Goal: Task Accomplishment & Management: Manage account settings

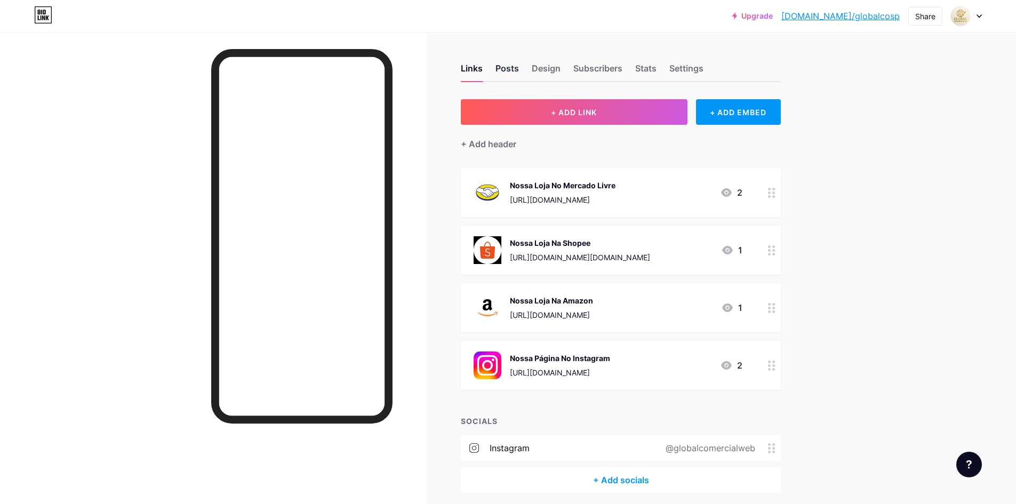
click at [519, 67] on div "Posts" at bounding box center [506, 71] width 23 height 19
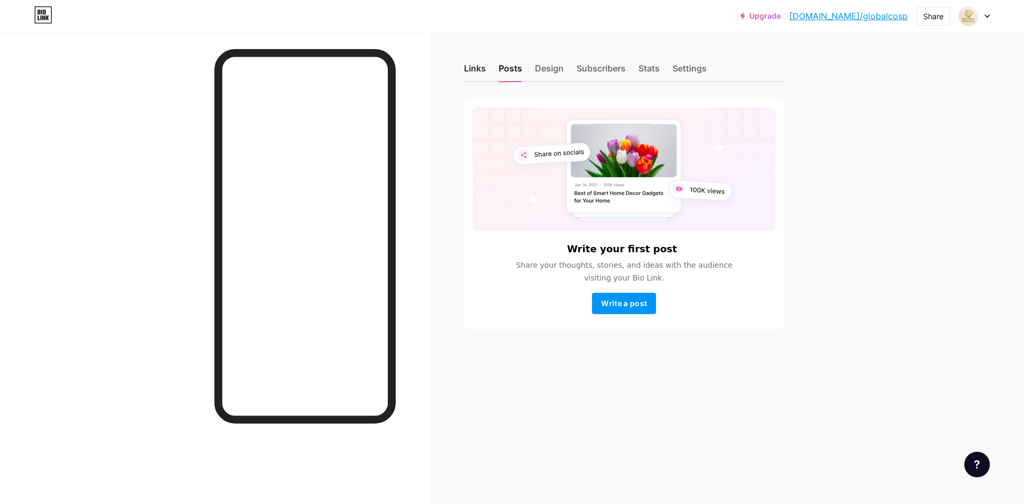
click at [478, 67] on div "Links" at bounding box center [475, 71] width 22 height 19
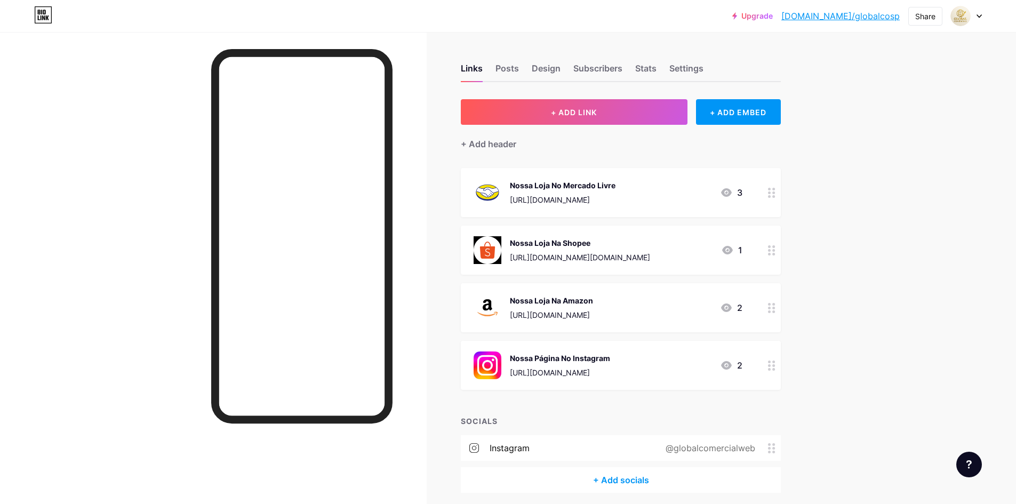
copy div "Nossa Loja Na Shopee"
drag, startPoint x: 577, startPoint y: 239, endPoint x: 454, endPoint y: 241, distance: 123.7
click at [454, 241] on div "Links Posts Design Subscribers Stats Settings + ADD LINK + ADD EMBED + Add head…" at bounding box center [412, 289] width 825 height 514
copy div "Nossa Loja Na Amazon"
drag, startPoint x: 512, startPoint y: 298, endPoint x: 448, endPoint y: 288, distance: 65.3
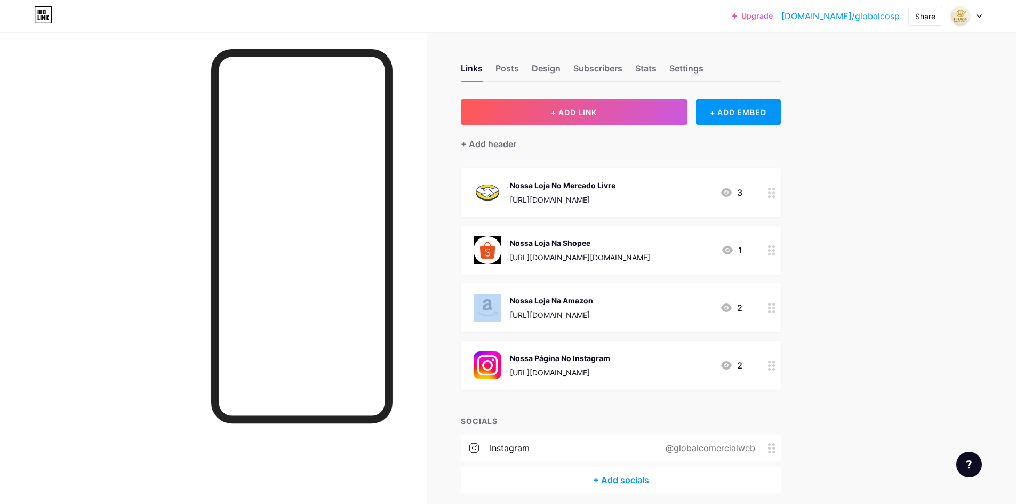
click at [448, 288] on div "Links Posts Design Subscribers Stats Settings + ADD LINK + ADD EMBED + Add head…" at bounding box center [412, 289] width 825 height 514
drag, startPoint x: 509, startPoint y: 355, endPoint x: 615, endPoint y: 357, distance: 106.1
click at [610, 357] on div "Nossa Página No Instagram [URL][DOMAIN_NAME]" at bounding box center [542, 365] width 137 height 28
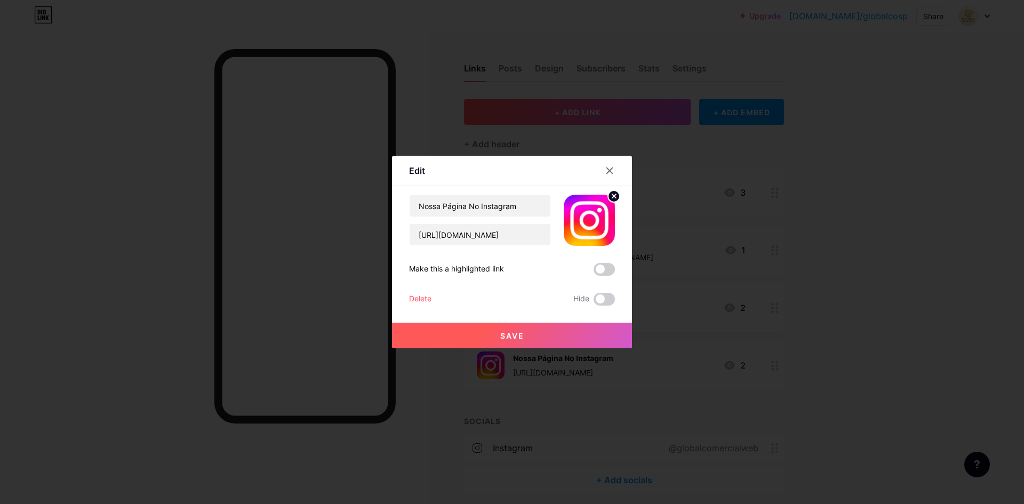
copy div "Nossa Página No Instagram"
click at [521, 199] on input "Nossa Página No Instagram" at bounding box center [480, 205] width 141 height 21
click at [607, 172] on icon at bounding box center [610, 171] width 6 height 6
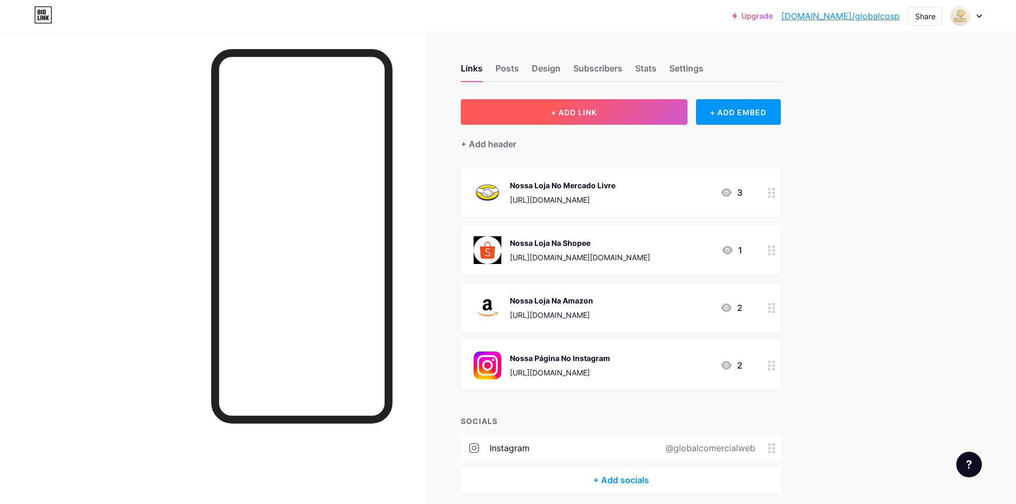
click at [629, 108] on button "+ ADD LINK" at bounding box center [574, 112] width 227 height 26
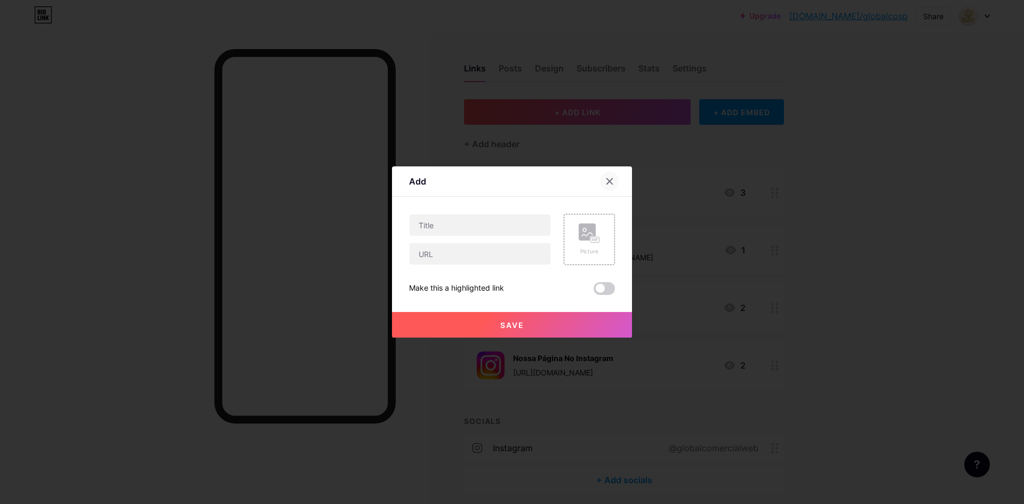
click at [608, 181] on icon at bounding box center [609, 181] width 9 height 9
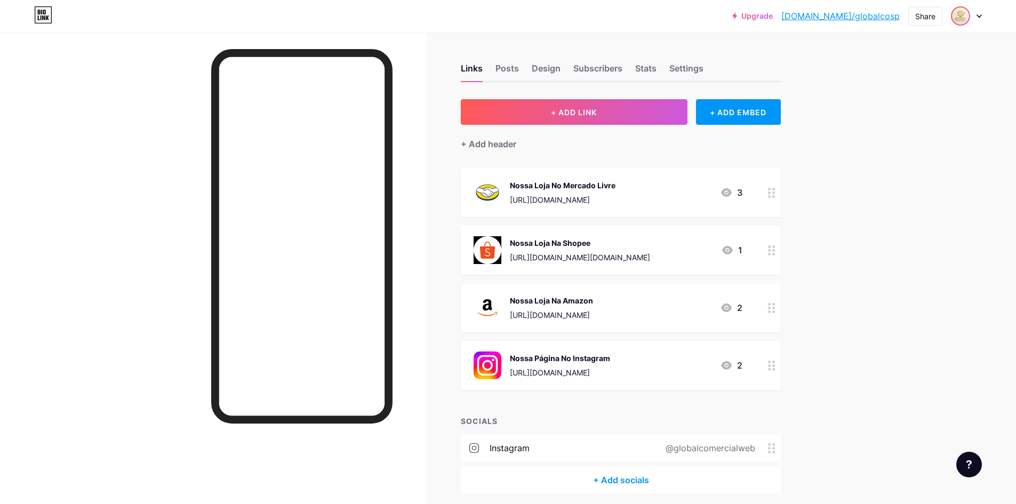
click at [965, 9] on img at bounding box center [960, 15] width 17 height 17
click at [912, 96] on div "+ Add a new page" at bounding box center [915, 92] width 119 height 11
